Goal: Find contact information: Find contact information

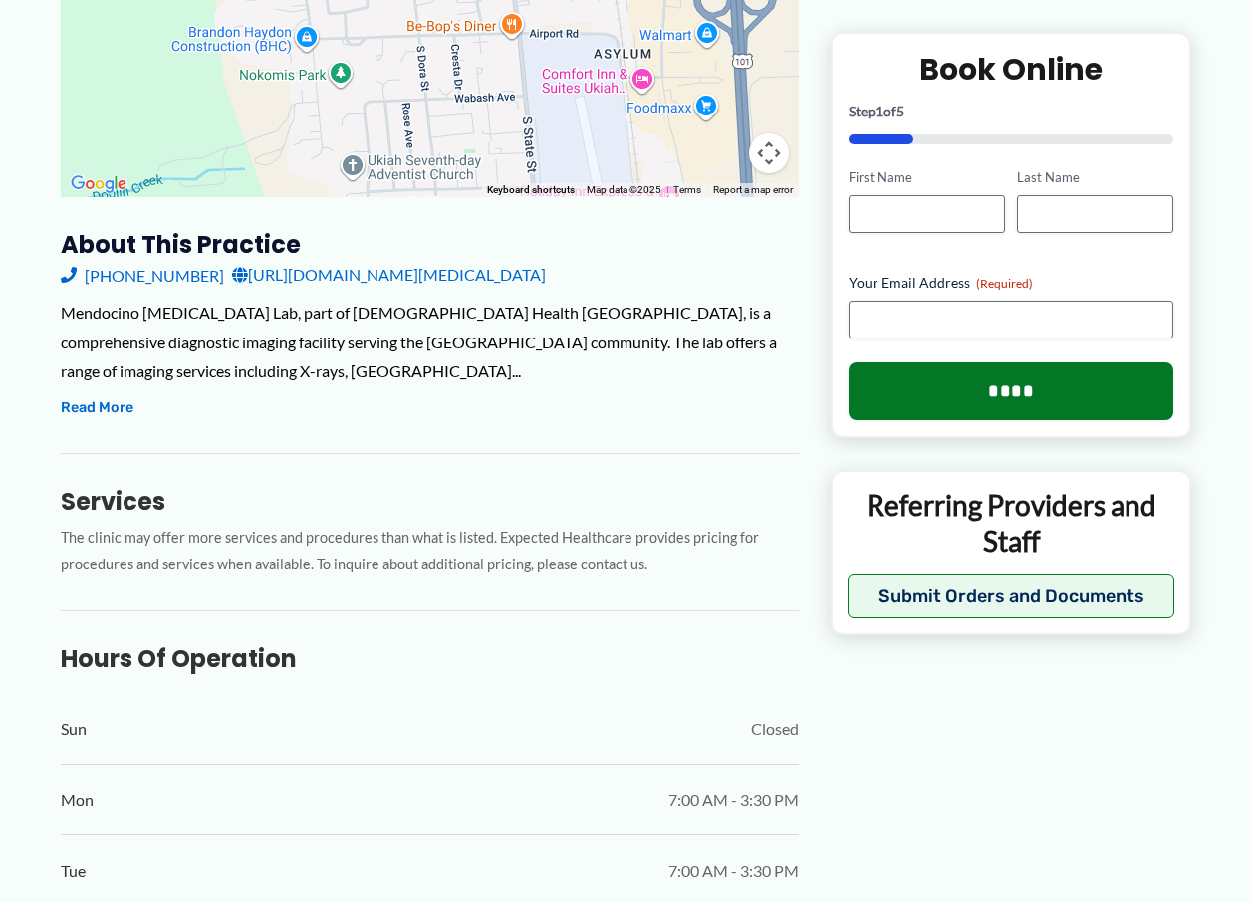
scroll to position [555, 0]
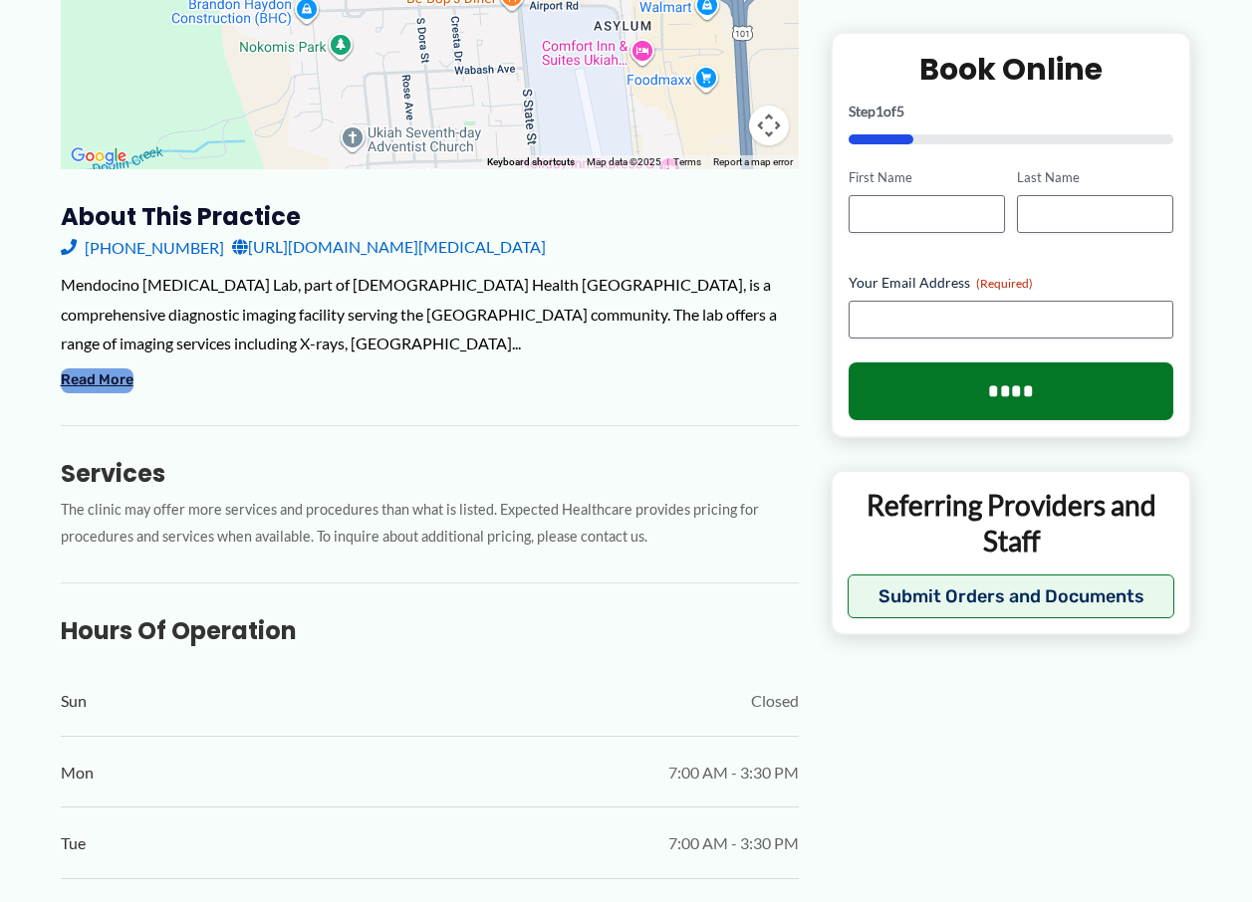
click at [113, 368] on button "Read More" at bounding box center [97, 380] width 73 height 24
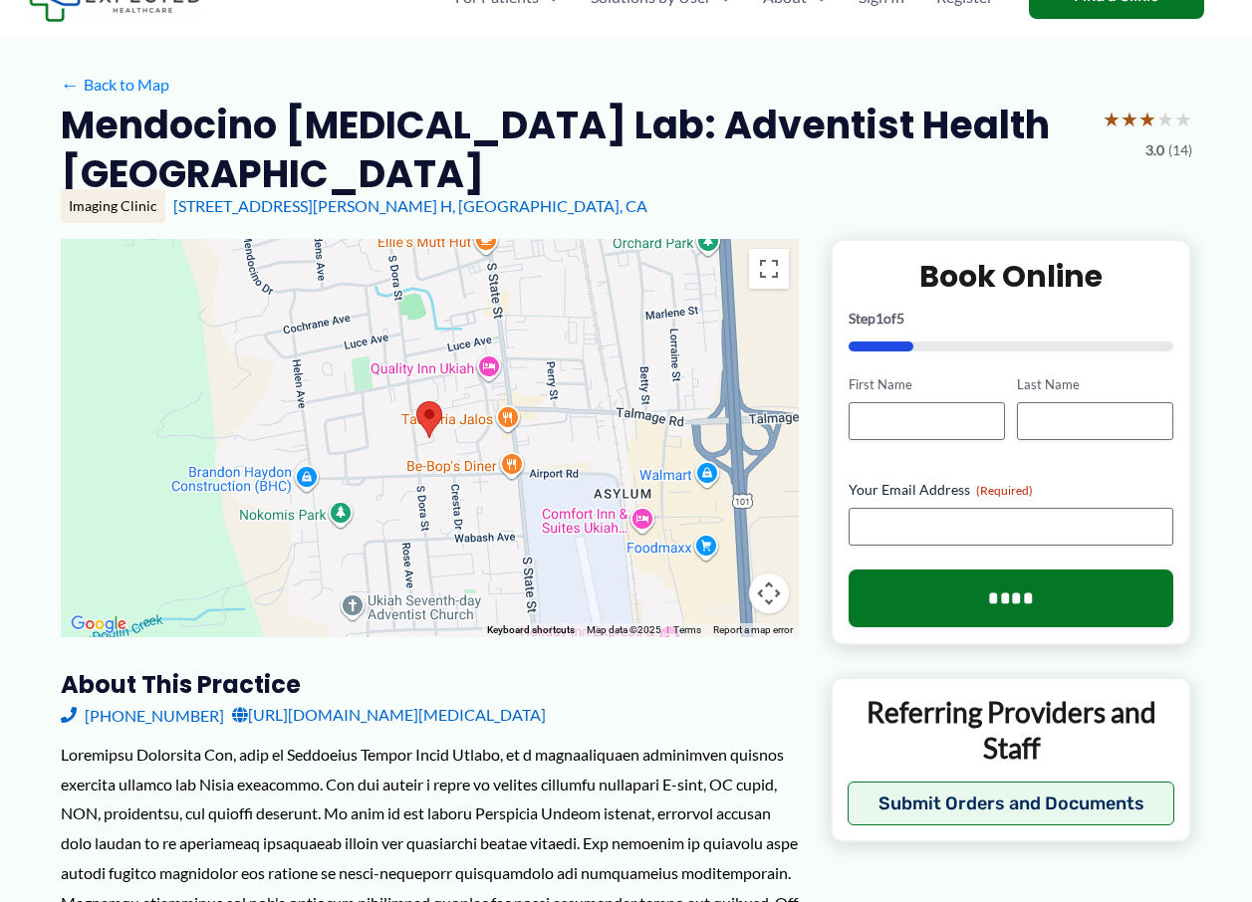
scroll to position [0, 0]
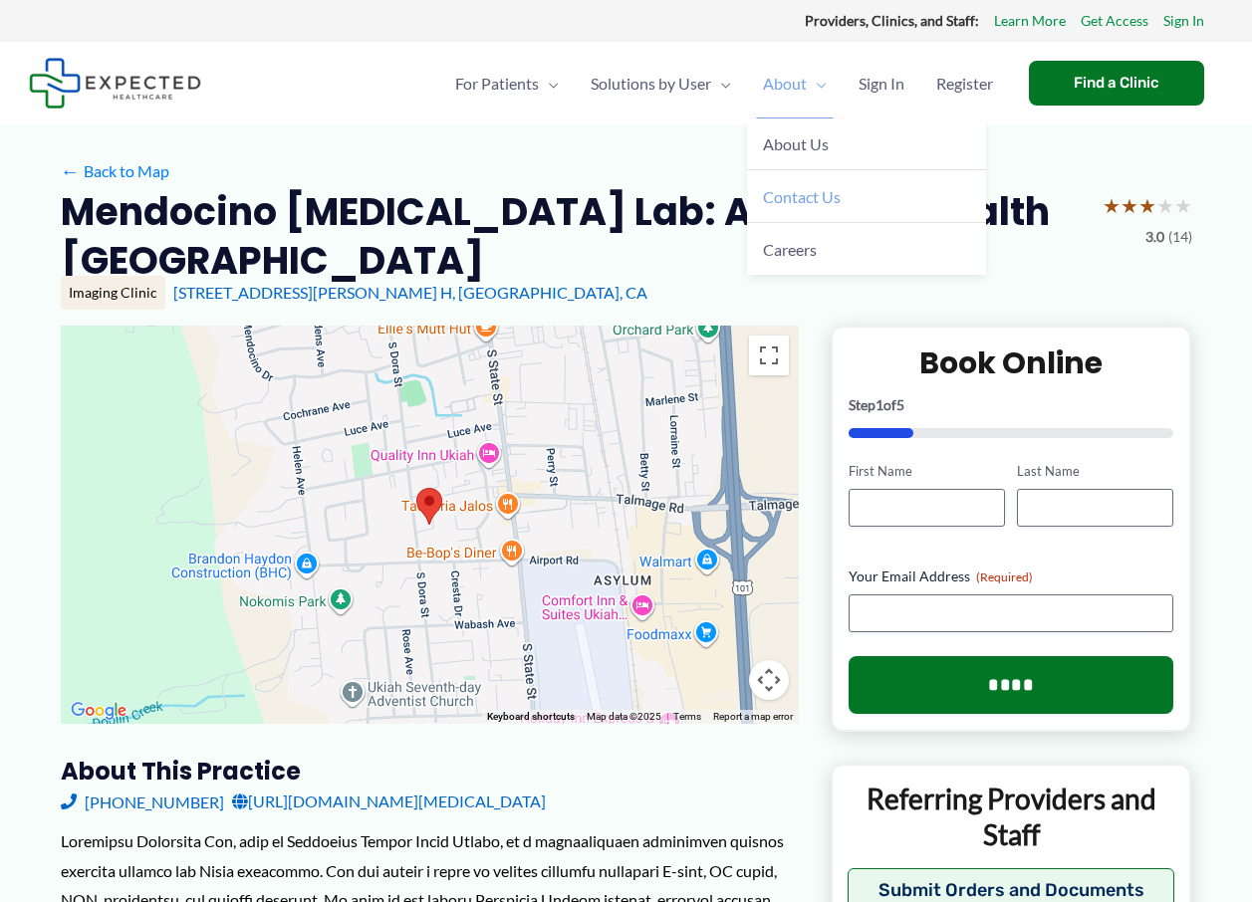
click at [802, 198] on span "Contact Us" at bounding box center [802, 196] width 78 height 19
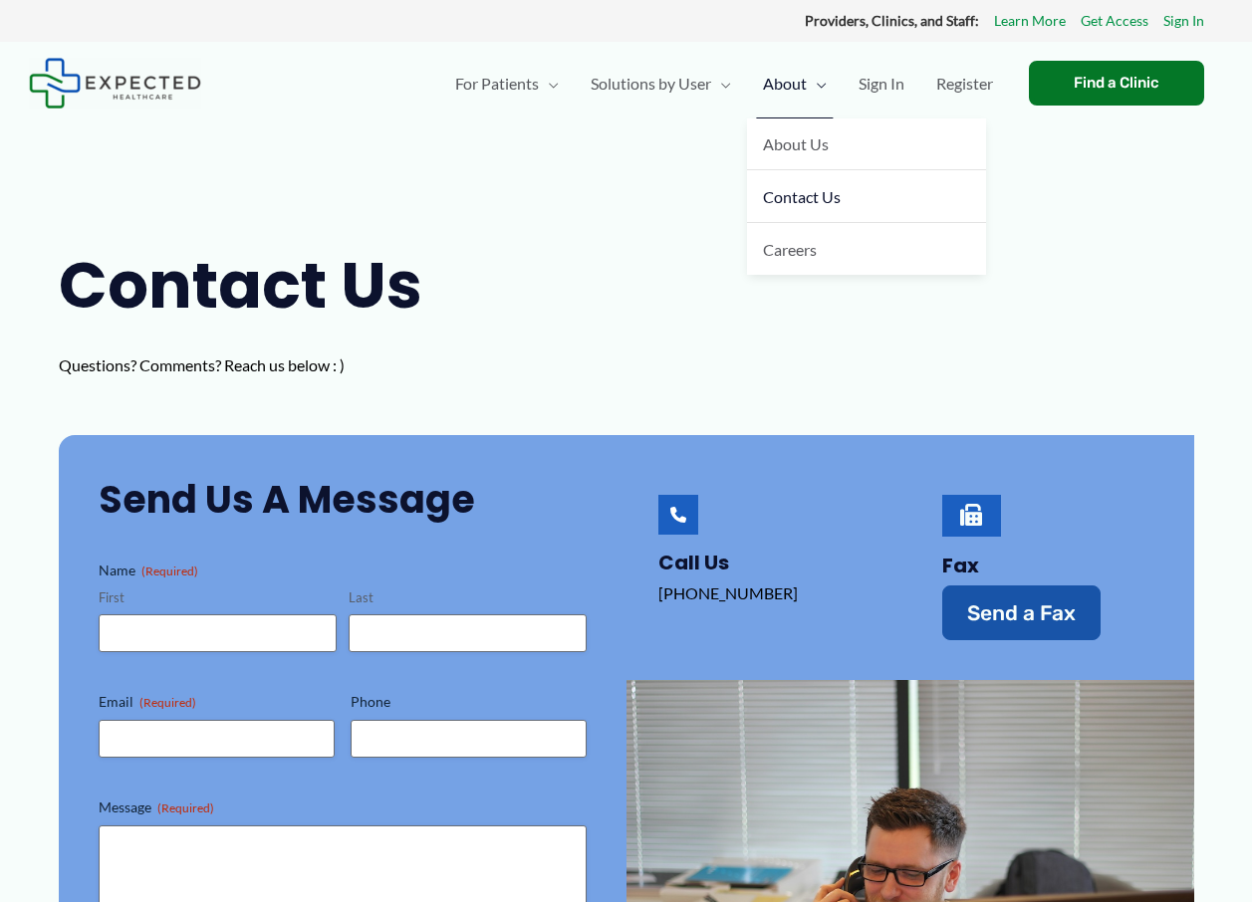
click at [802, 84] on span "About" at bounding box center [785, 84] width 44 height 70
